Goal: Navigation & Orientation: Understand site structure

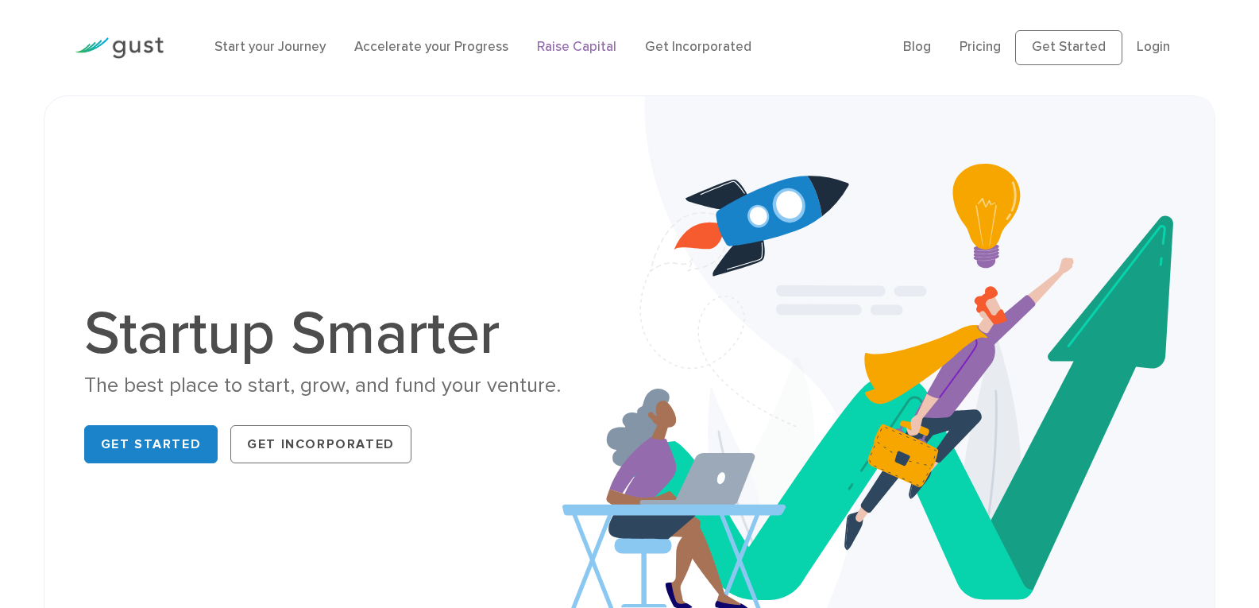
click at [585, 48] on link "Raise Capital" at bounding box center [576, 47] width 79 height 16
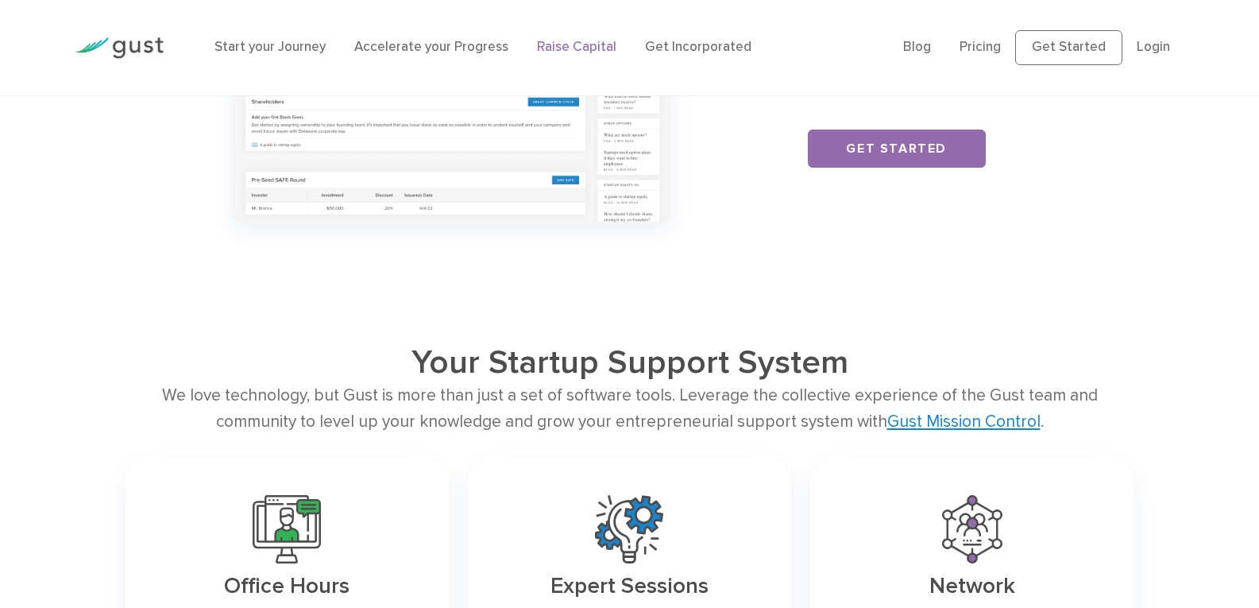
scroll to position [2224, 0]
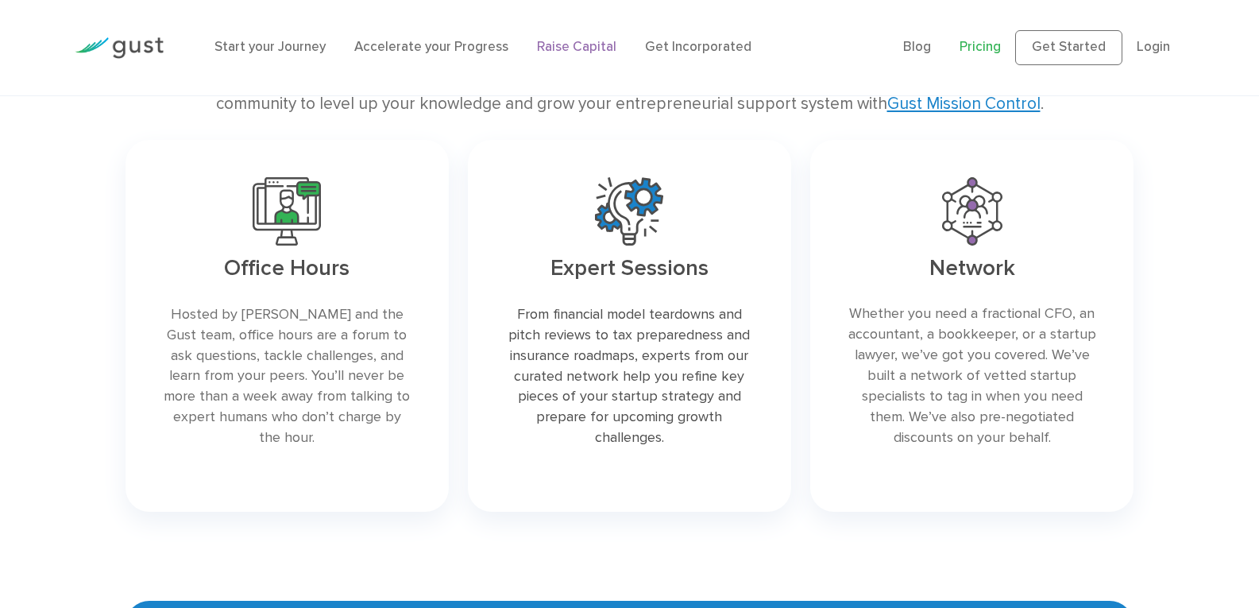
click at [994, 46] on link "Pricing" at bounding box center [979, 47] width 41 height 16
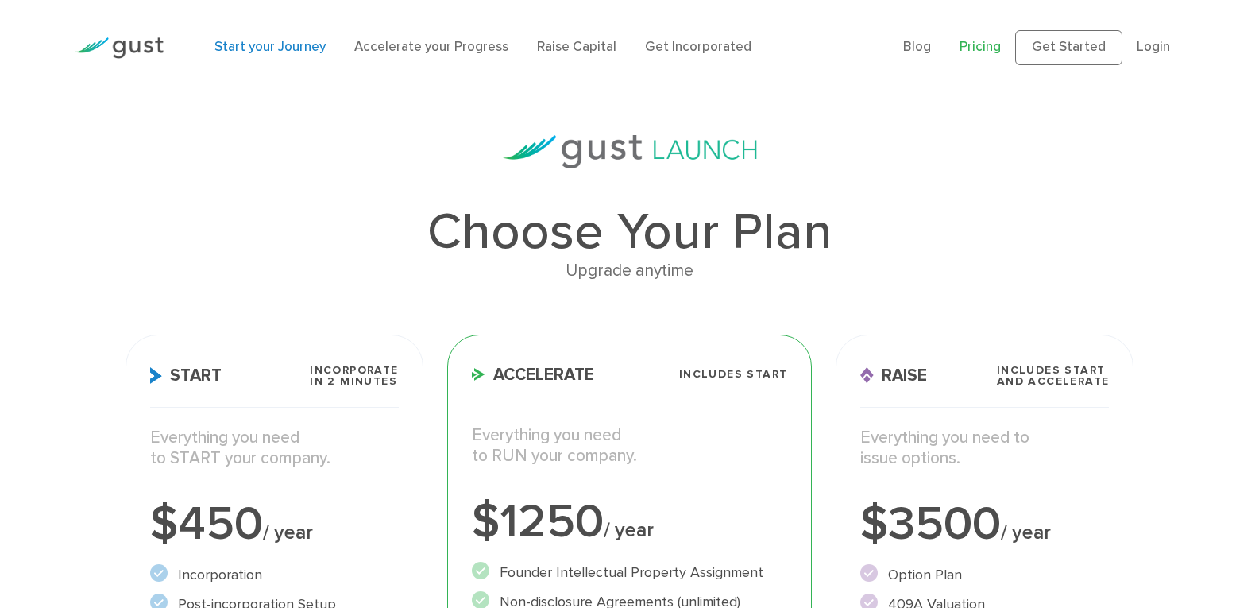
click at [253, 51] on link "Start your Journey" at bounding box center [269, 47] width 111 height 16
